Goal: Task Accomplishment & Management: Manage account settings

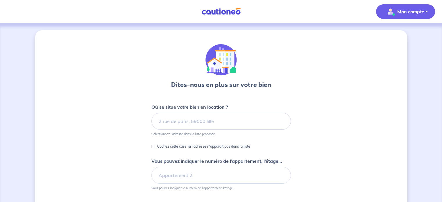
click at [415, 12] on p "Mon compte" at bounding box center [410, 11] width 27 height 7
click at [407, 35] on link "Mes informations" at bounding box center [399, 35] width 47 height 9
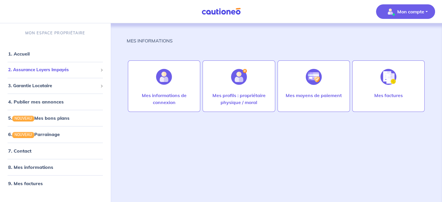
click at [35, 72] on span "2. Assurance Loyers Impayés" at bounding box center [53, 70] width 90 height 7
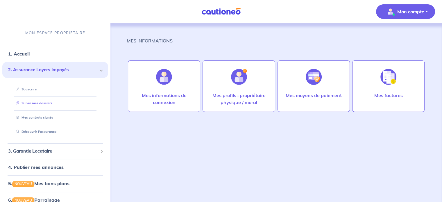
click at [34, 104] on link "Suivre mes dossiers" at bounding box center [33, 103] width 39 height 4
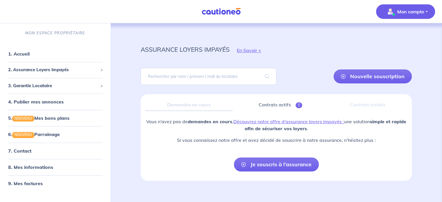
click at [426, 11] on button "Mon compte" at bounding box center [405, 11] width 59 height 15
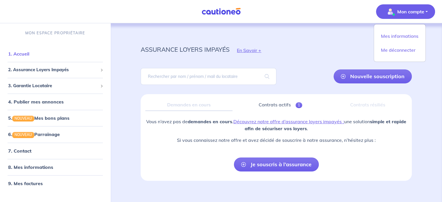
click at [23, 54] on link "1. Accueil" at bounding box center [18, 54] width 21 height 6
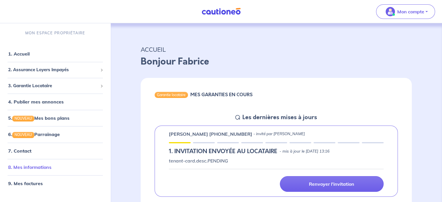
click at [33, 168] on link "8. Mes informations" at bounding box center [29, 167] width 43 height 6
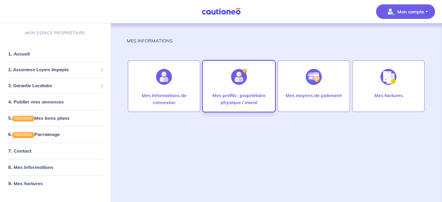
click at [228, 95] on p "Mes profils : propriétaire physique / moral" at bounding box center [239, 99] width 60 height 14
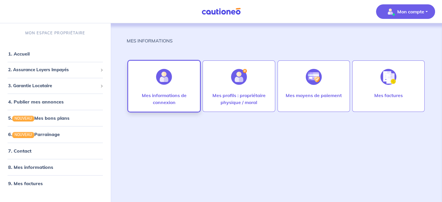
click at [173, 93] on p "Mes informations de connexion" at bounding box center [164, 99] width 60 height 14
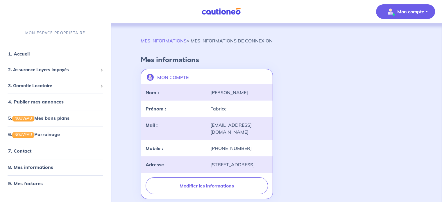
click at [420, 10] on p "Mon compte" at bounding box center [410, 11] width 27 height 7
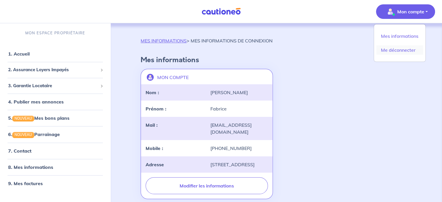
click at [404, 49] on link "Me déconnecter" at bounding box center [399, 49] width 47 height 9
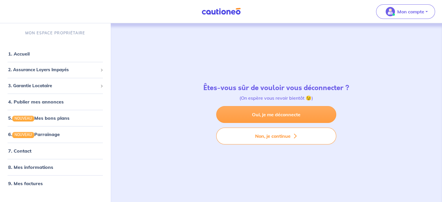
click at [302, 112] on link "Oui, je me déconnecte" at bounding box center [276, 114] width 120 height 17
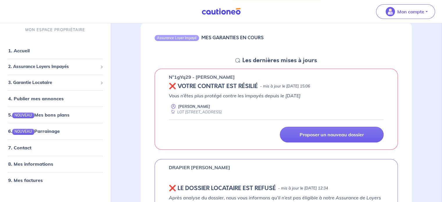
scroll to position [233, 0]
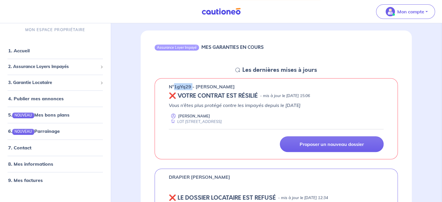
drag, startPoint x: 174, startPoint y: 84, endPoint x: 192, endPoint y: 86, distance: 18.1
click at [192, 86] on p "n°1gYq29 - [PERSON_NAME]" at bounding box center [202, 86] width 66 height 7
copy p "1gYq29"
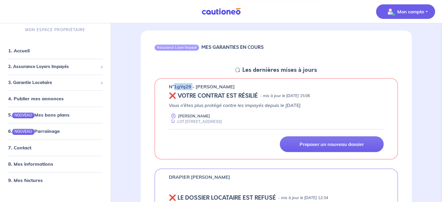
click at [423, 12] on p "Mon compte" at bounding box center [410, 11] width 27 height 7
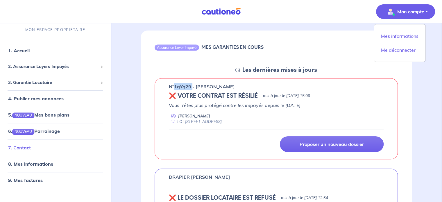
click at [26, 147] on link "7. Contact" at bounding box center [19, 148] width 23 height 6
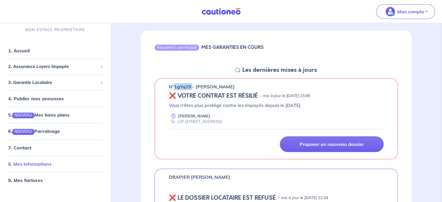
click at [37, 165] on link "8. Mes informations" at bounding box center [29, 164] width 43 height 6
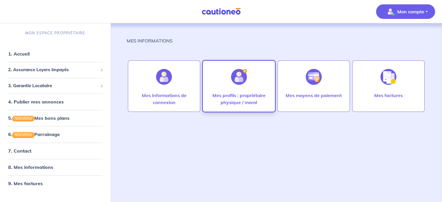
click at [229, 99] on p "Mes profils : propriétaire physique / moral" at bounding box center [239, 99] width 60 height 14
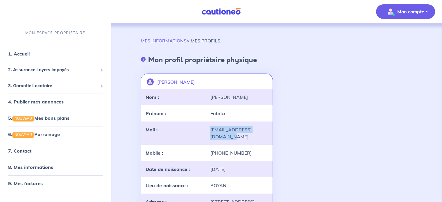
drag, startPoint x: 266, startPoint y: 128, endPoint x: 211, endPoint y: 128, distance: 54.9
click at [211, 128] on div "contact.sarlfj@gmail.com" at bounding box center [239, 133] width 65 height 14
copy div "contact.sarlfj@gmail.com"
